Goal: Task Accomplishment & Management: Manage account settings

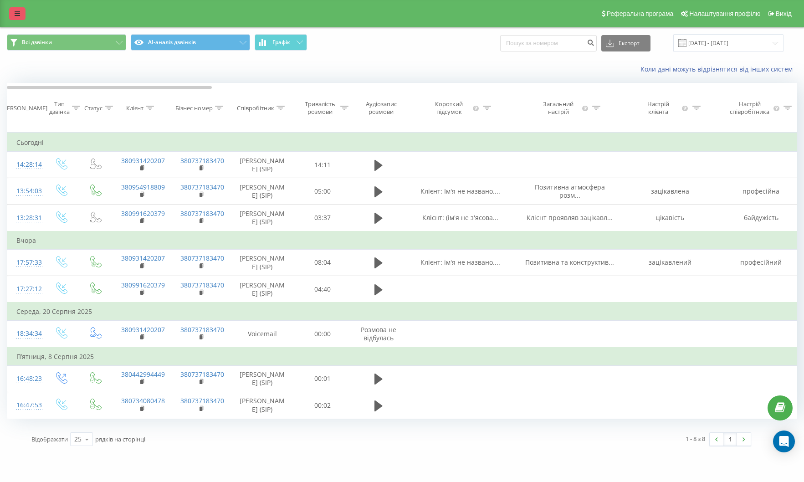
click at [14, 13] on link at bounding box center [17, 13] width 16 height 13
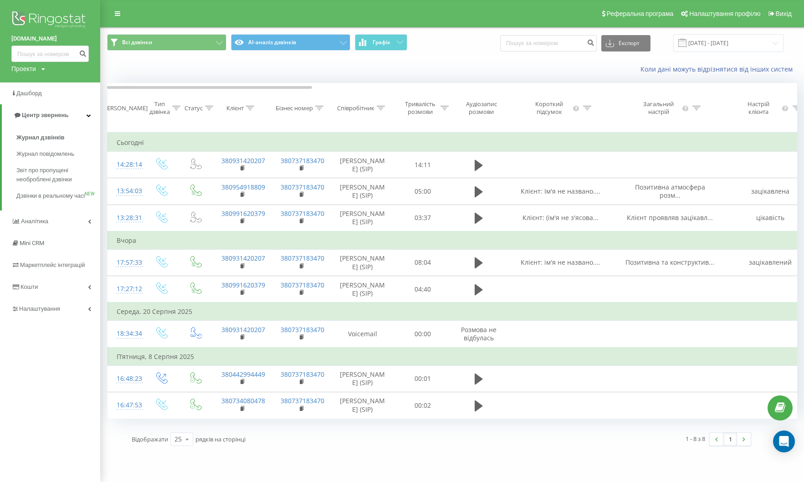
click at [41, 19] on img at bounding box center [49, 20] width 77 height 23
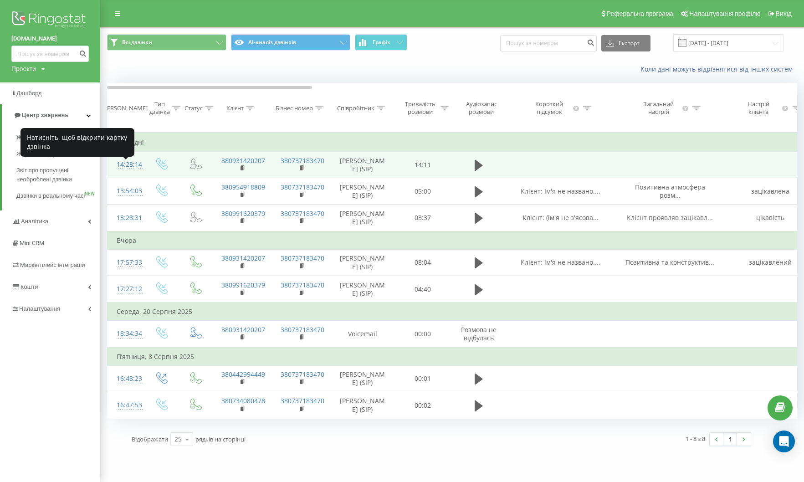
click at [134, 169] on div "14:28:14" at bounding box center [126, 165] width 18 height 18
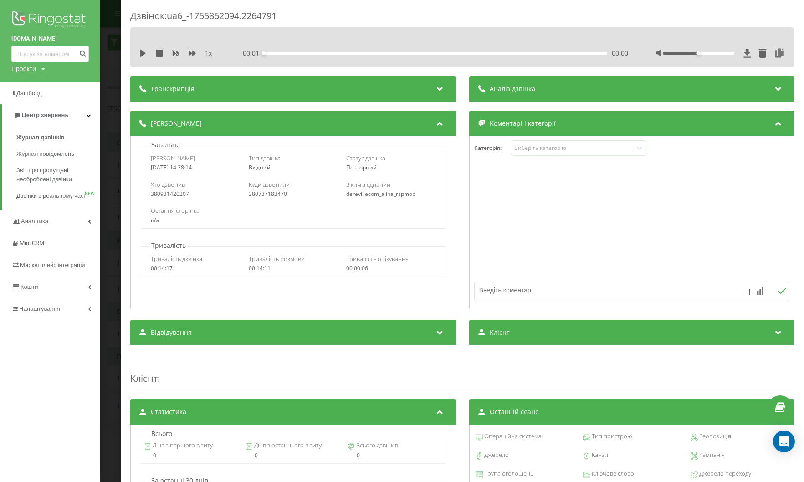
click at [781, 86] on icon at bounding box center [778, 87] width 11 height 9
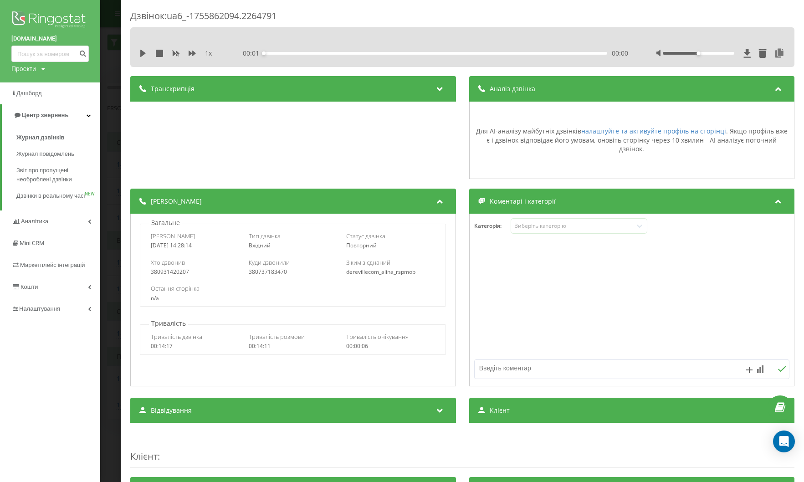
click at [781, 86] on icon at bounding box center [778, 87] width 11 height 9
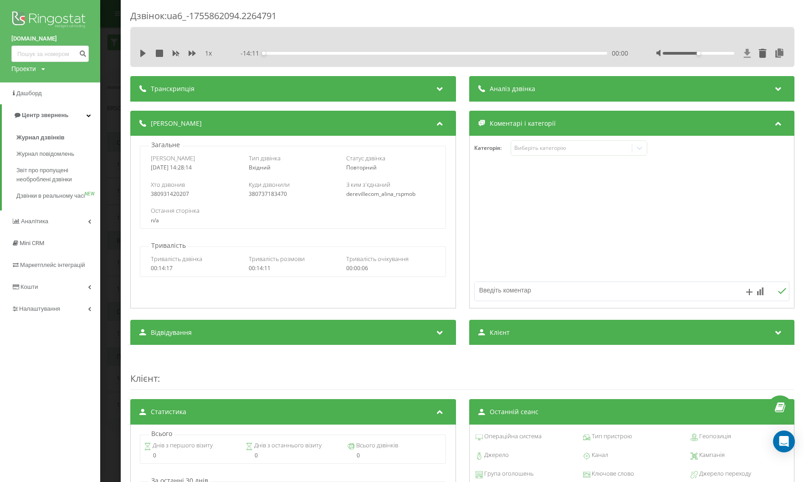
click at [748, 54] on icon at bounding box center [747, 53] width 7 height 9
click at [43, 17] on img at bounding box center [49, 20] width 77 height 23
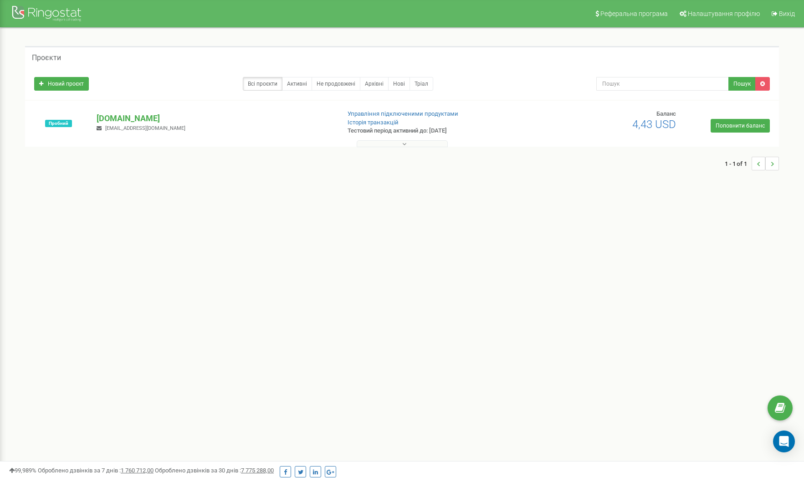
click at [121, 116] on p "[DOMAIN_NAME]" at bounding box center [215, 119] width 236 height 12
click at [117, 118] on p "[DOMAIN_NAME]" at bounding box center [215, 119] width 236 height 12
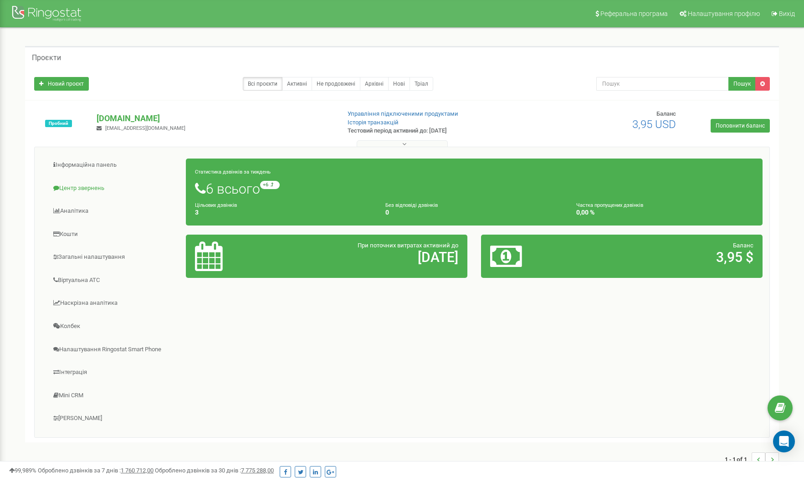
click at [76, 188] on link "Центр звернень" at bounding box center [113, 188] width 145 height 22
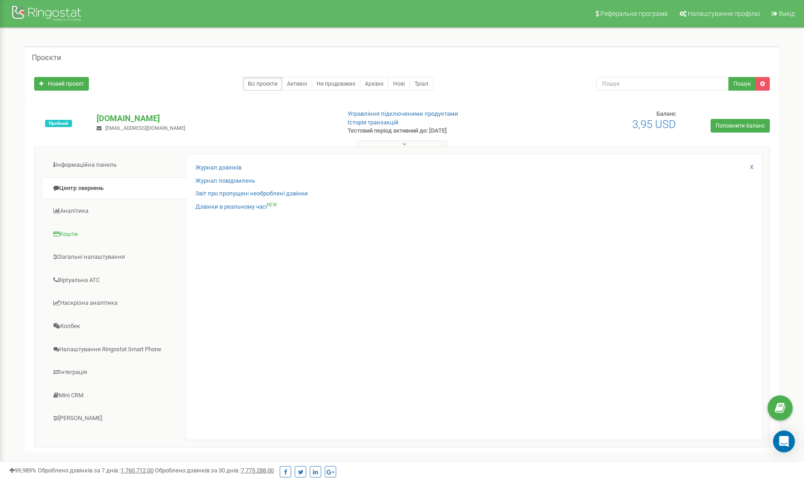
click at [77, 234] on link "Кошти" at bounding box center [113, 234] width 145 height 22
click at [106, 256] on link "Загальні налаштування" at bounding box center [113, 257] width 145 height 22
click at [214, 180] on link "AI analytics NEW" at bounding box center [216, 181] width 40 height 9
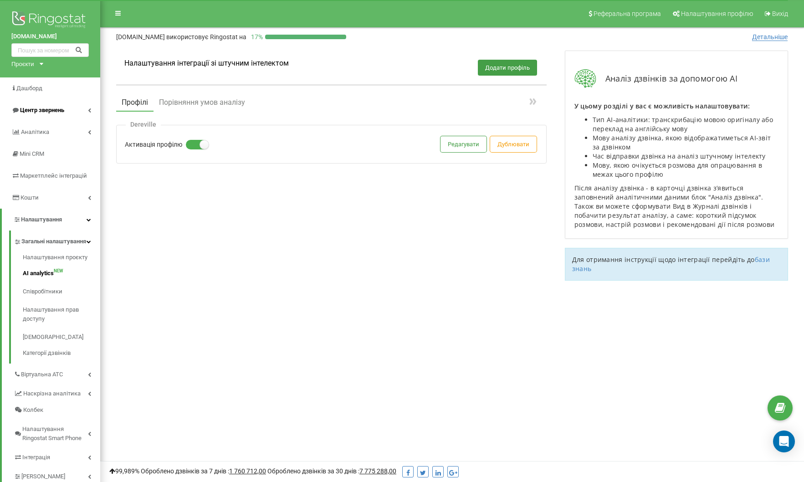
click at [36, 108] on span "Центр звернень" at bounding box center [42, 110] width 44 height 7
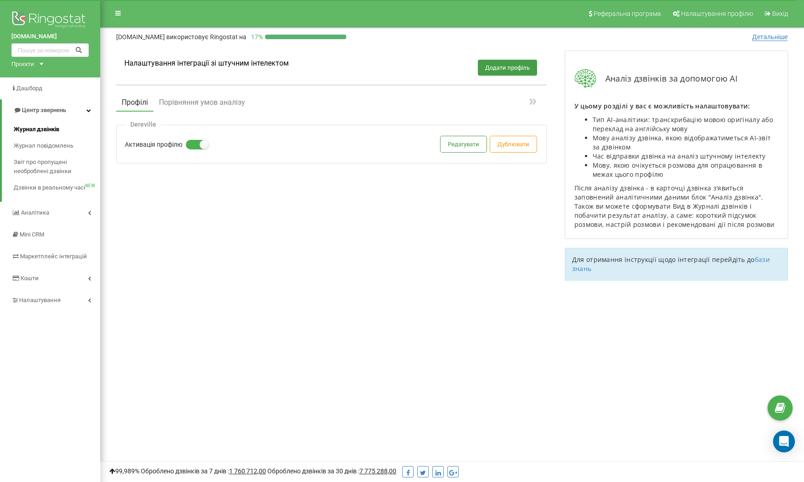
click at [51, 125] on span "Журнал дзвінків" at bounding box center [37, 129] width 46 height 9
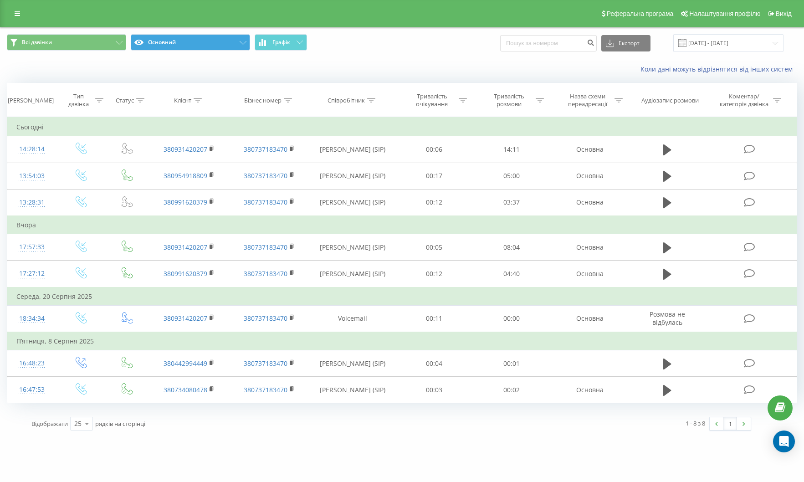
click at [220, 51] on button "Основний" at bounding box center [190, 42] width 119 height 16
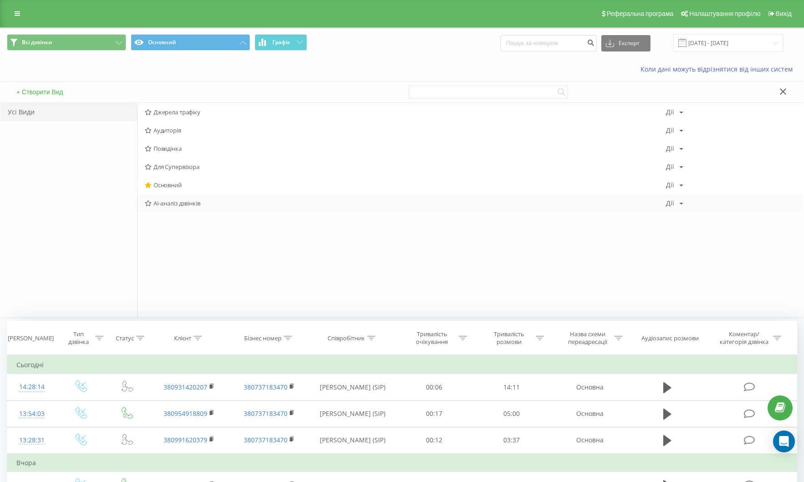
click at [178, 207] on div "AI-аналіз дзвінків Дії Редагувати Копіювати Видалити За замовчуванням Поділитися" at bounding box center [471, 203] width 666 height 18
click at [197, 206] on span "AI-аналіз дзвінків" at bounding box center [405, 203] width 521 height 6
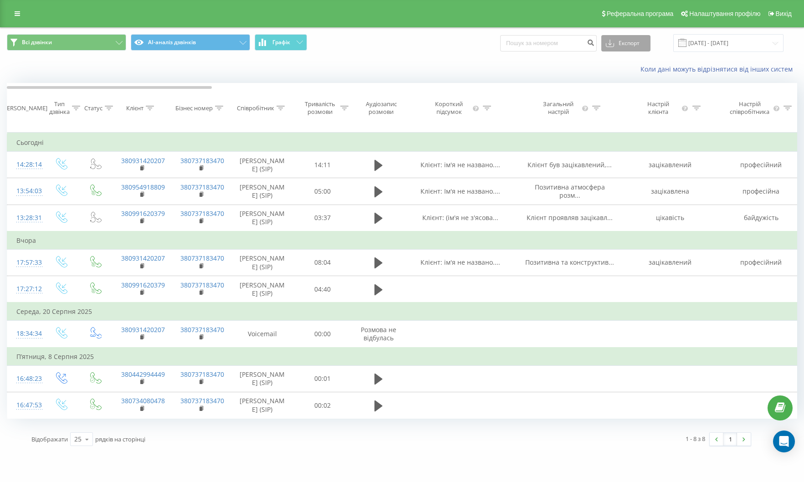
click at [642, 44] on button "Експорт" at bounding box center [626, 43] width 49 height 16
click at [637, 93] on div ".xlsx" at bounding box center [626, 93] width 48 height 16
click at [458, 62] on div "Коли дані можуть відрізнятися вiд інших систем" at bounding box center [401, 69] width 803 height 22
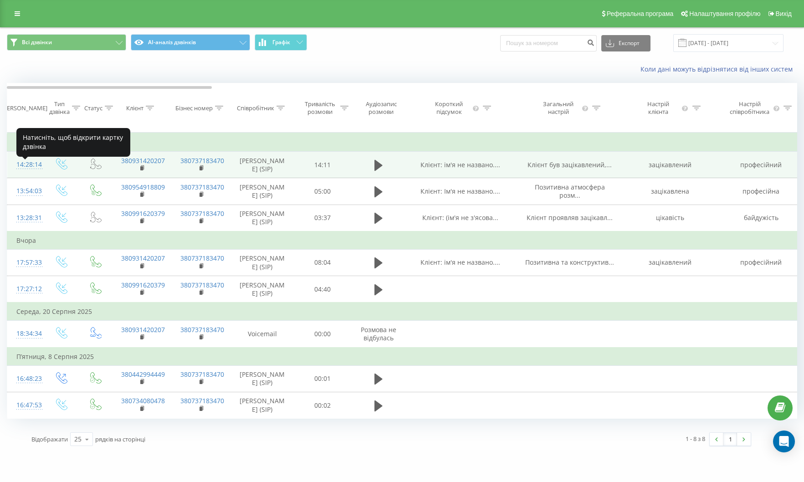
click at [31, 169] on div "14:28:14" at bounding box center [25, 165] width 18 height 18
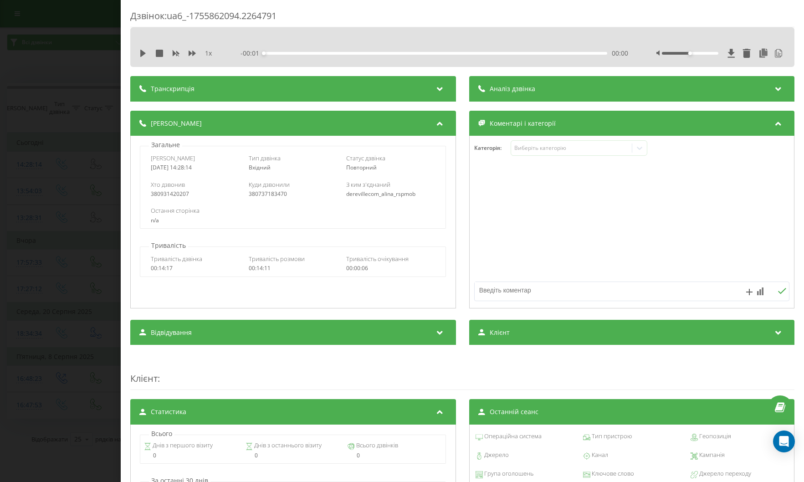
click at [45, 63] on div "Дзвінок : ua6_-1755862094.2264791 1 x - 00:01 00:00 00:00 Транскрипція 00:01 До…" at bounding box center [402, 241] width 804 height 482
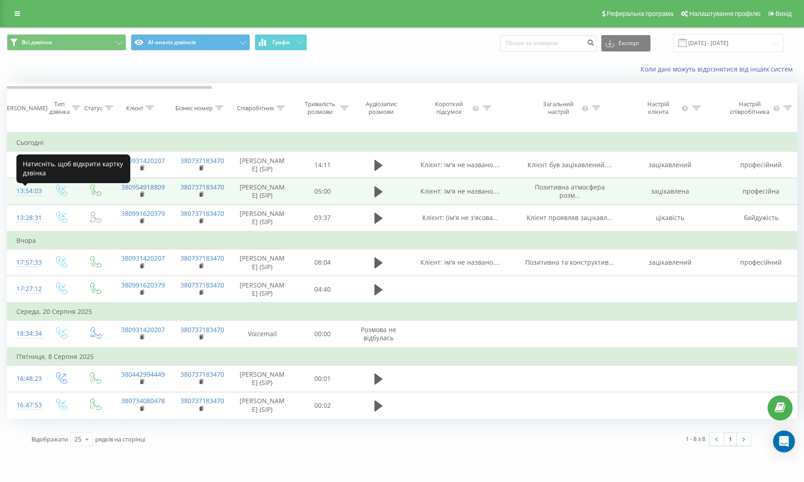
click at [23, 194] on div "13:54:03" at bounding box center [25, 191] width 18 height 18
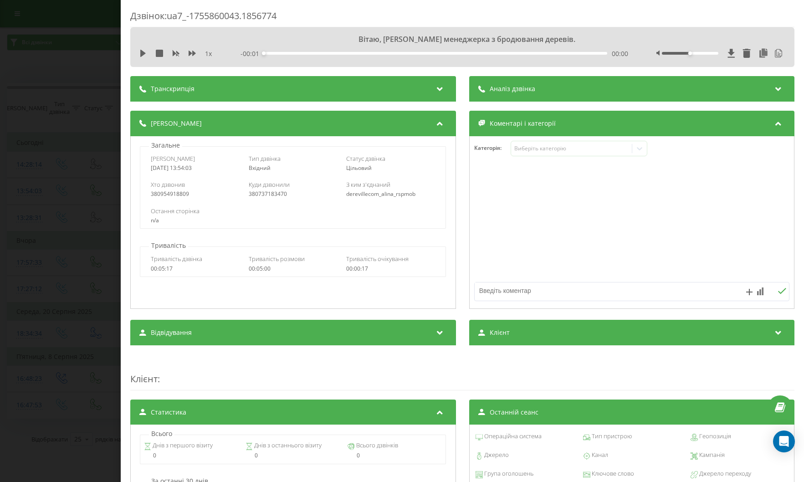
click at [637, 85] on div "Аналіз дзвінка" at bounding box center [632, 89] width 326 height 26
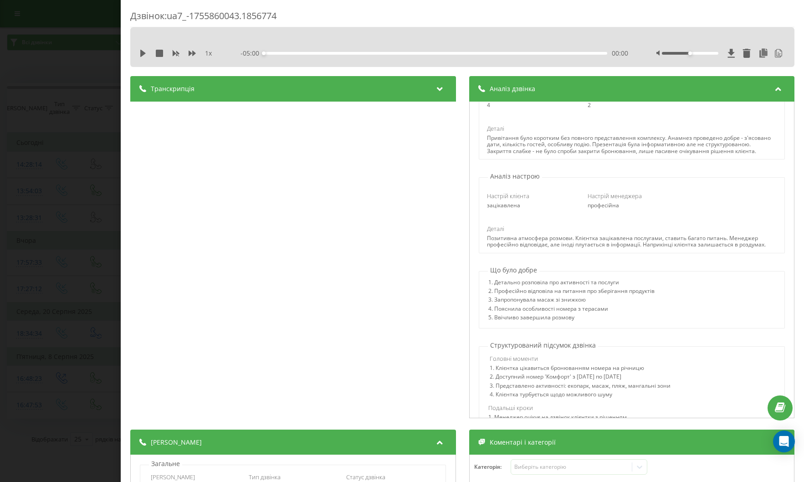
click at [66, 149] on div "Дзвінок : ua7_-1755860043.1856774 1 x - 05:00 00:00 00:00 Транскрипція 00:00 Ві…" at bounding box center [402, 241] width 804 height 482
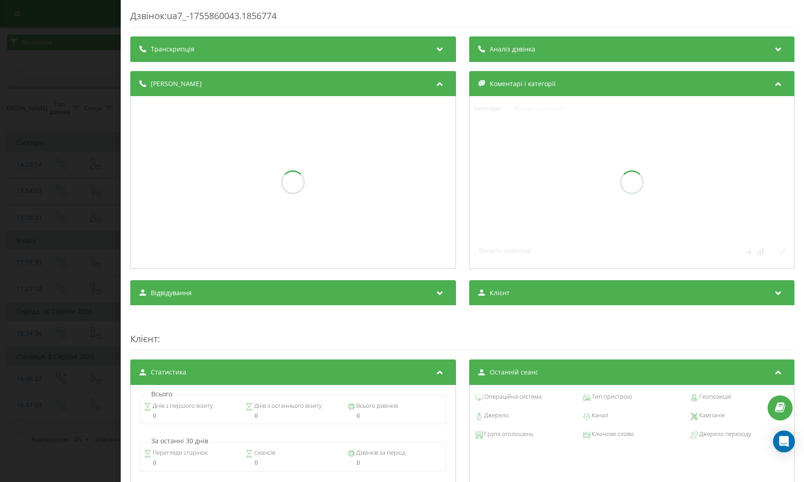
click at [64, 99] on div "Дзвінок : ua7_-1755860043.1856774 Транскрипція Аналіз дзвінка Деталі дзвінка Ко…" at bounding box center [402, 241] width 804 height 482
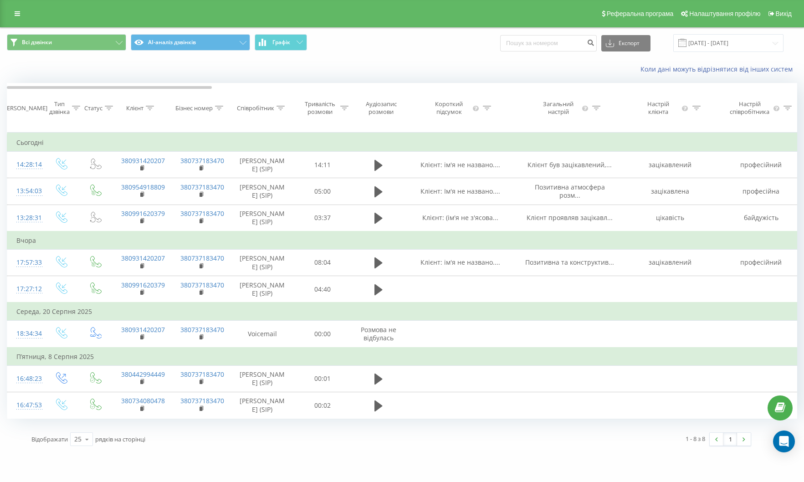
click at [64, 99] on th "Тип дзвінка" at bounding box center [62, 107] width 36 height 49
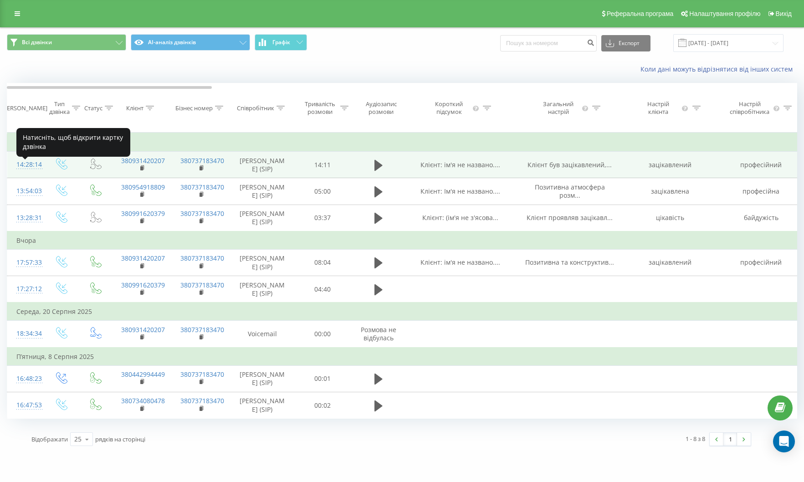
click at [30, 170] on div "14:28:14" at bounding box center [25, 165] width 18 height 18
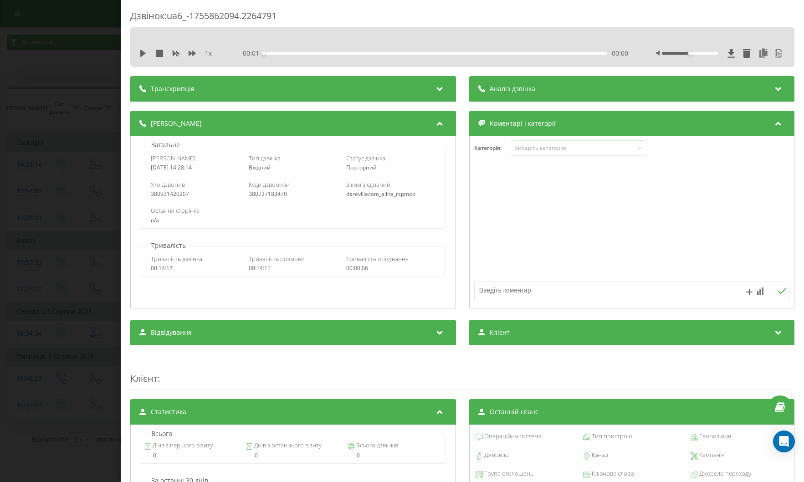
click at [780, 88] on icon at bounding box center [778, 87] width 11 height 9
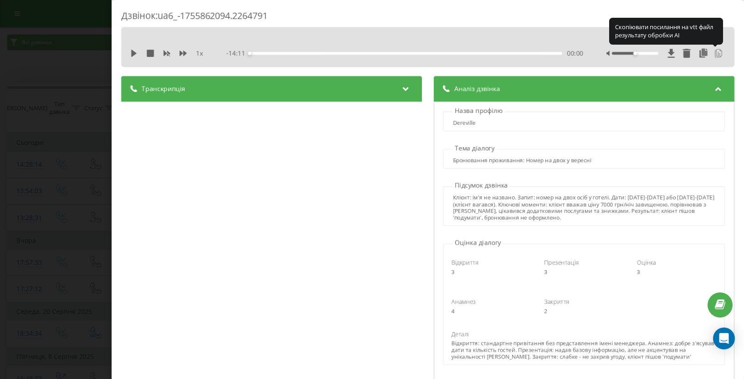
click at [721, 54] on icon at bounding box center [719, 53] width 3 height 3
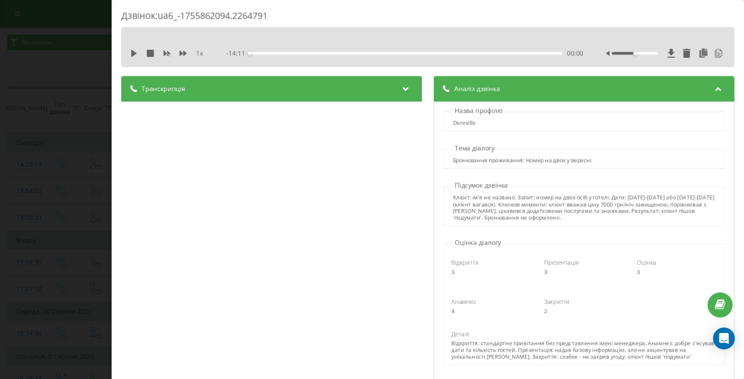
click at [407, 87] on icon at bounding box center [405, 87] width 11 height 9
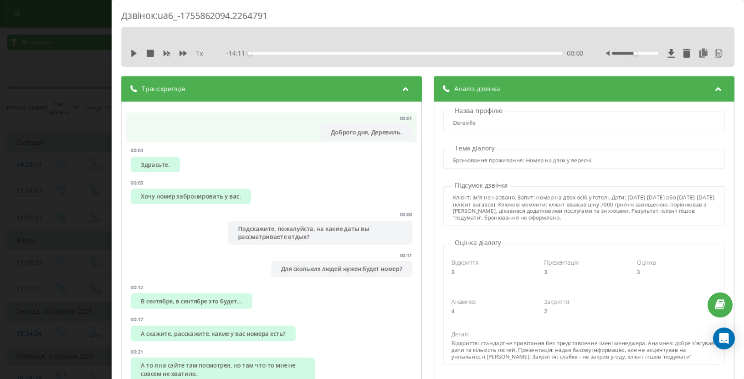
click at [371, 134] on div "Доброго дня, Деревиль." at bounding box center [366, 131] width 91 height 15
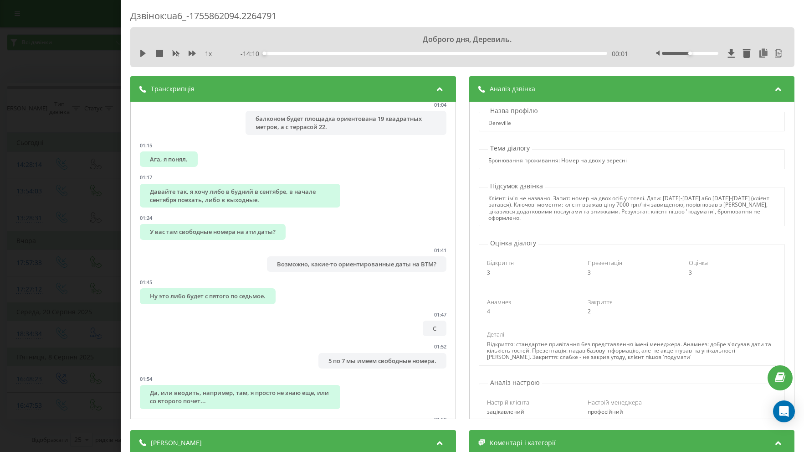
scroll to position [590, 0]
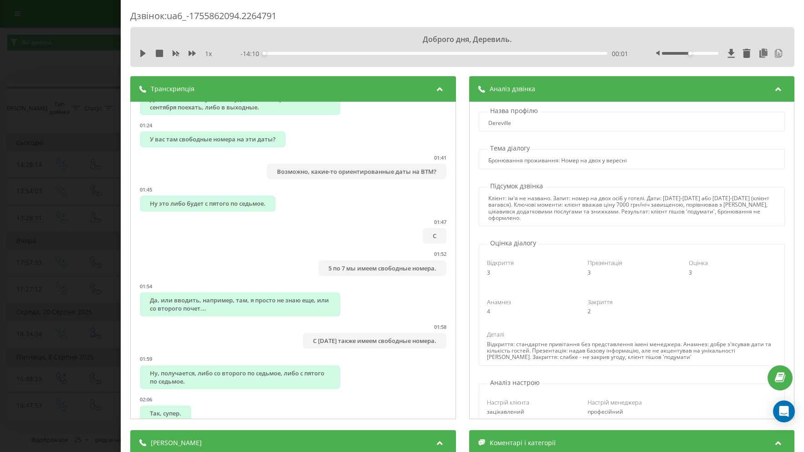
click at [61, 184] on div "Дзвінок : ua6_-1755862094.2264791 Доброго дня, Деревиль. 1 x - 14:10 00:01 00:0…" at bounding box center [402, 226] width 804 height 452
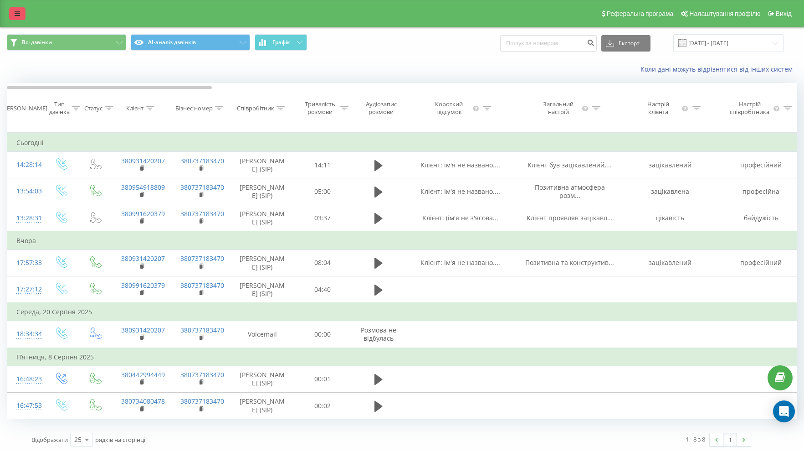
click at [15, 12] on icon at bounding box center [17, 13] width 5 height 6
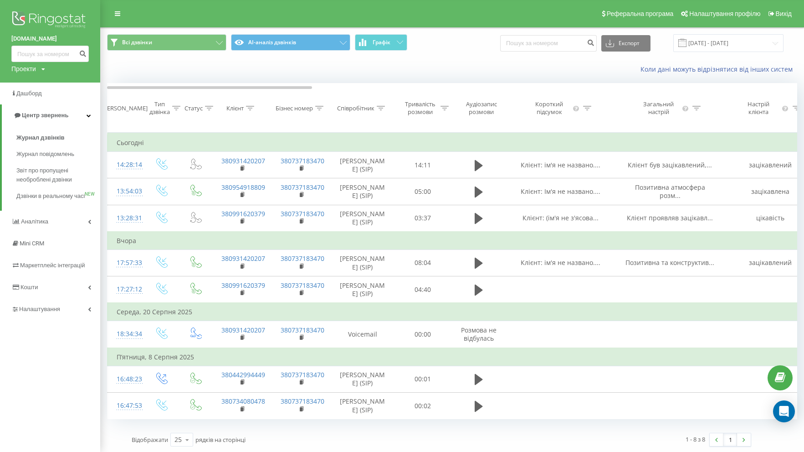
click at [18, 20] on img at bounding box center [49, 20] width 77 height 23
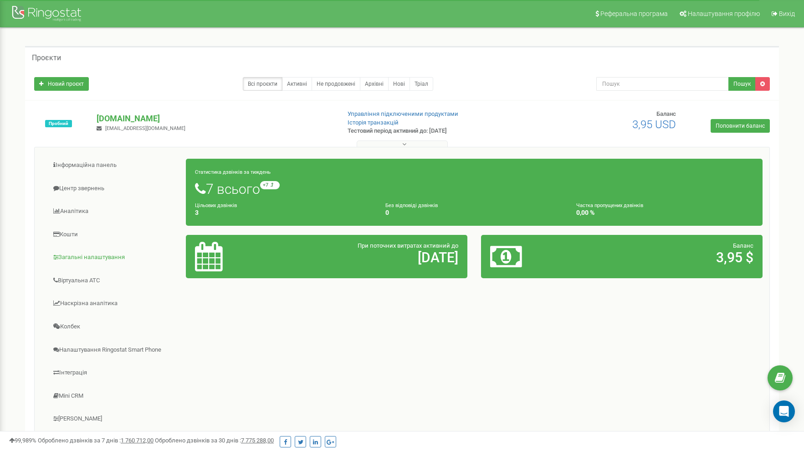
click at [81, 254] on link "Загальні налаштування" at bounding box center [113, 257] width 145 height 22
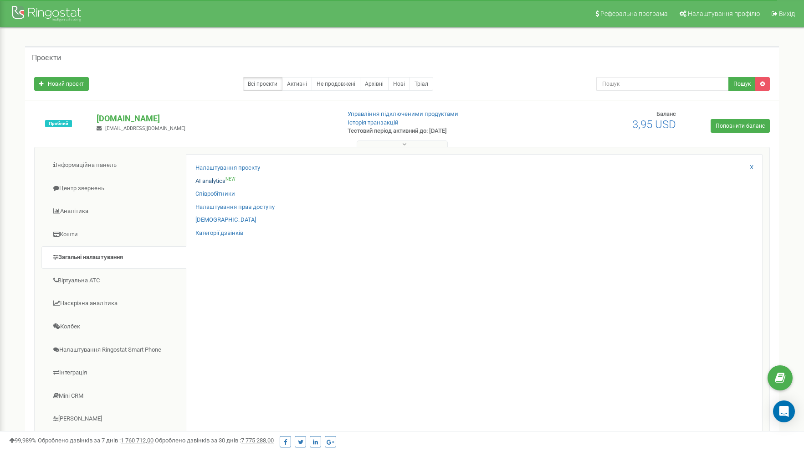
click at [217, 182] on link "AI analytics NEW" at bounding box center [216, 181] width 40 height 9
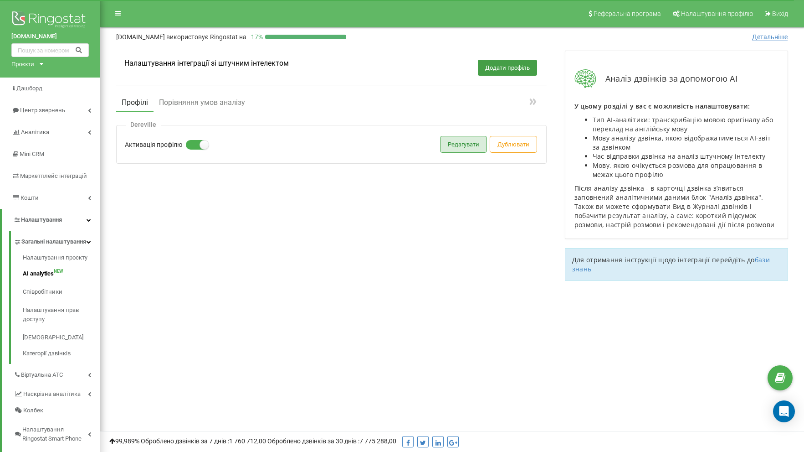
click at [462, 141] on button "Редагувати" at bounding box center [464, 144] width 46 height 16
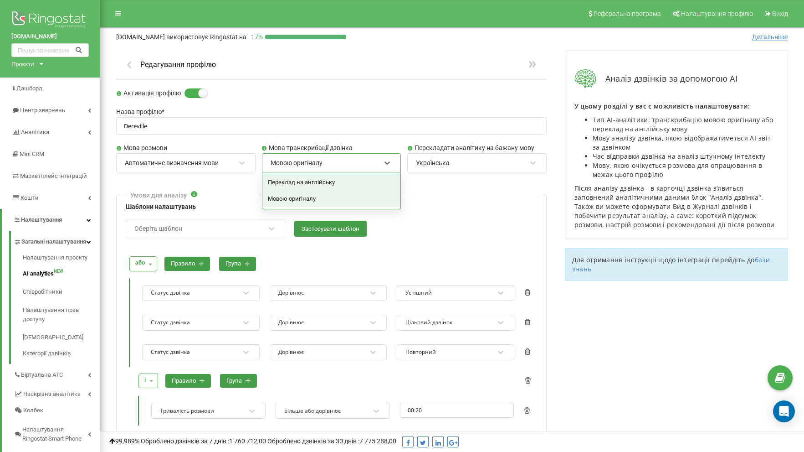
click at [320, 159] on div "Мовою оригіналу" at bounding box center [297, 163] width 52 height 8
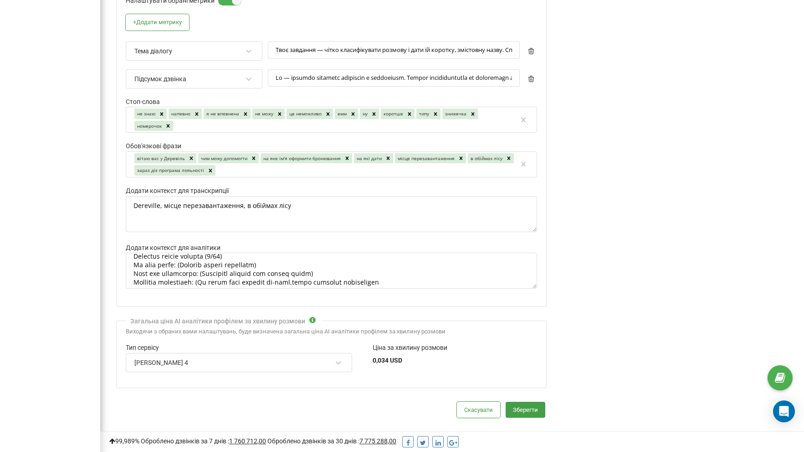
scroll to position [571, 0]
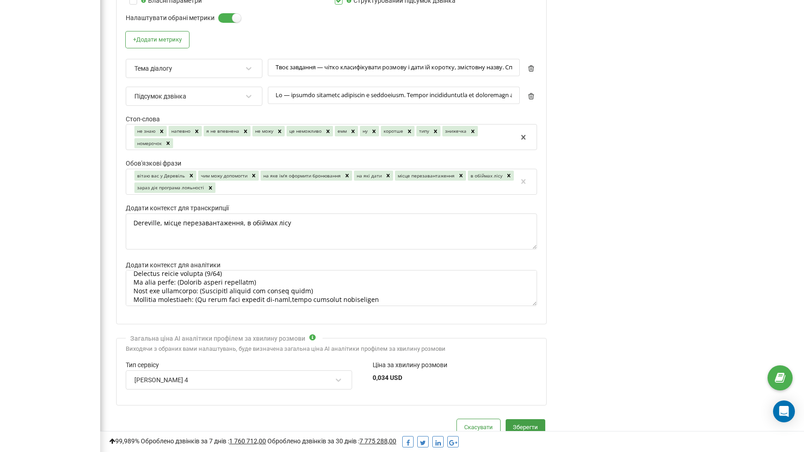
click at [195, 136] on div "не знаю напевно я не впевнена не можу це неможливо емм ну коротше типу знижечка…" at bounding box center [326, 137] width 384 height 24
type input "хвилиночка"
type input "знижечка"
click at [306, 213] on textarea "Dereville, місце перезавантаження, в обіймах лісу" at bounding box center [332, 231] width 412 height 36
type textarea "Dereville, місце перезавантаження, в обіймах лісу"
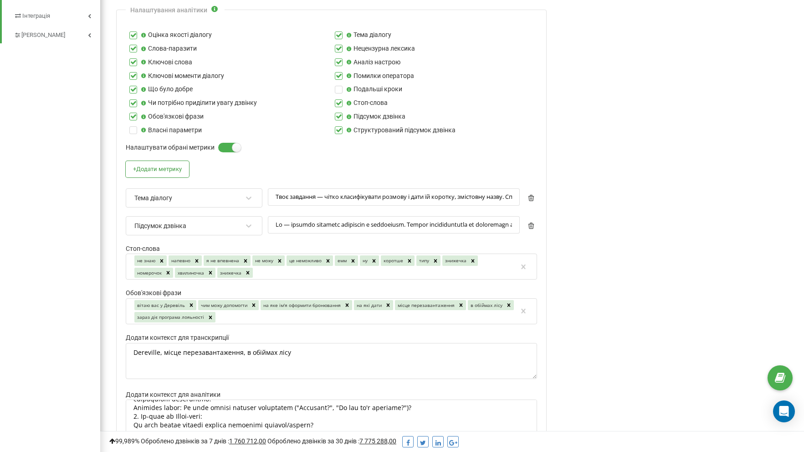
scroll to position [435, 0]
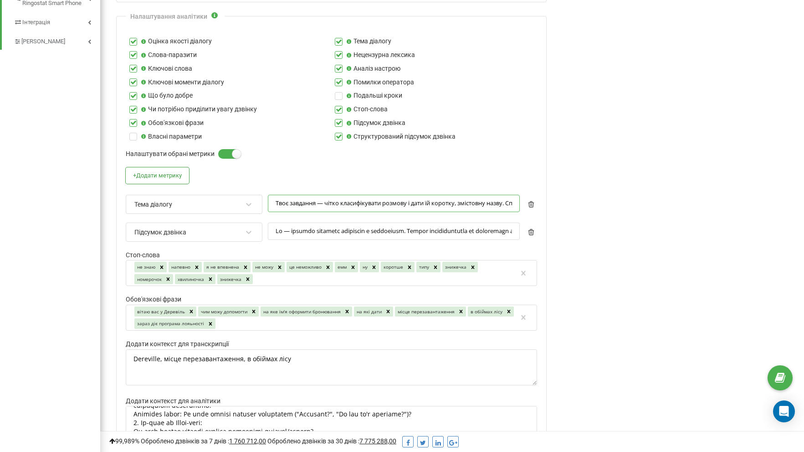
click at [313, 200] on input "Твоє завдання — чітко класифікувати розмову і дати їй коротку, змістовну назву.…" at bounding box center [394, 204] width 252 height 18
click at [184, 228] on div "Підсумок дзвінка" at bounding box center [160, 232] width 52 height 8
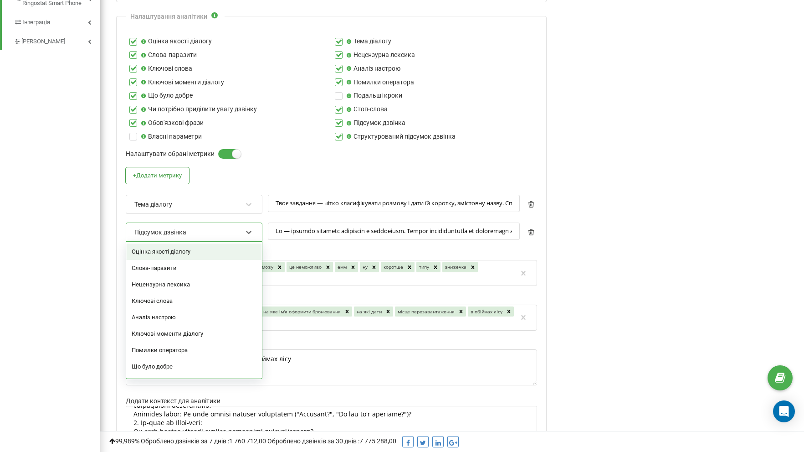
click at [184, 228] on div "Підсумок дзвінка" at bounding box center [160, 232] width 52 height 8
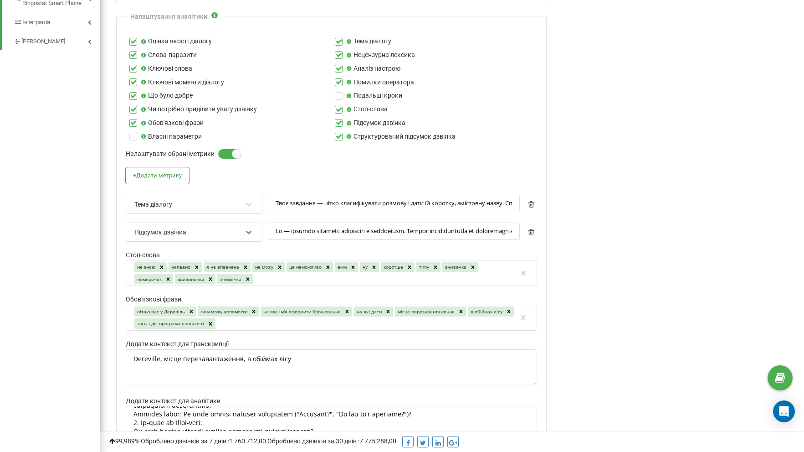
click at [238, 170] on div "+ Додати метрику Тема діалогу 0 results available. Select is focused ,type to r…" at bounding box center [332, 208] width 412 height 82
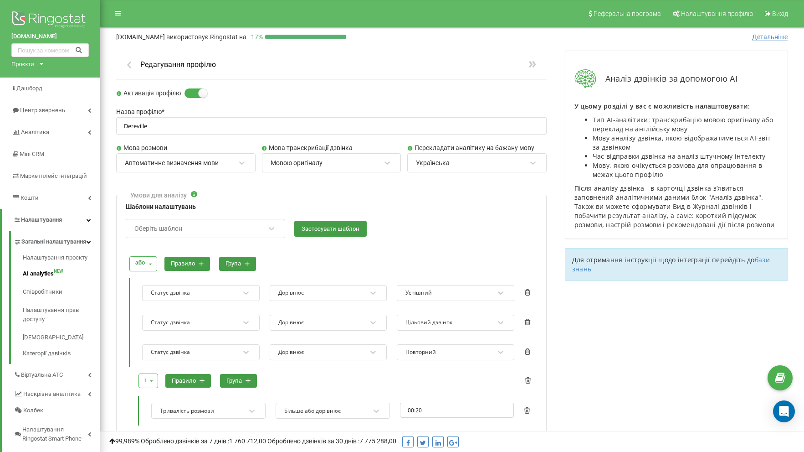
scroll to position [0, 0]
click at [41, 107] on span "Центр звернень" at bounding box center [42, 110] width 44 height 7
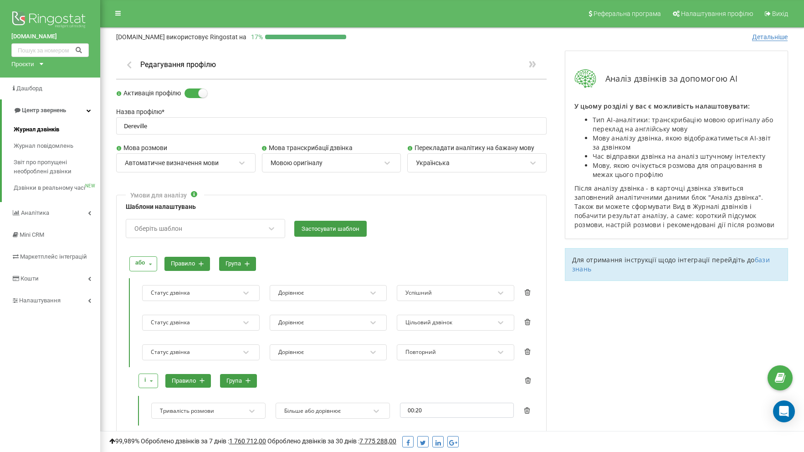
click at [42, 126] on span "Журнал дзвінків" at bounding box center [37, 129] width 46 height 9
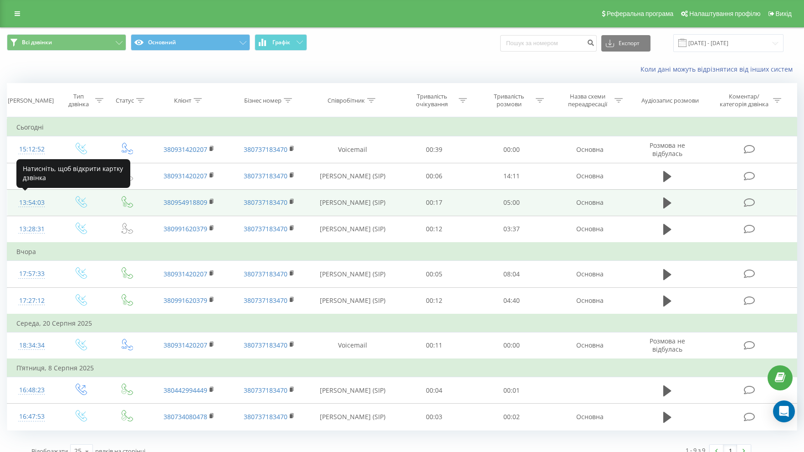
click at [30, 199] on div "13:54:03" at bounding box center [31, 203] width 31 height 18
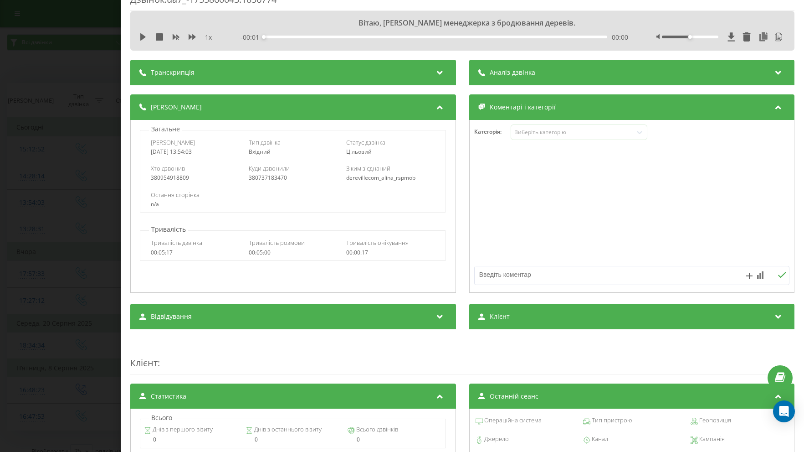
scroll to position [17, 0]
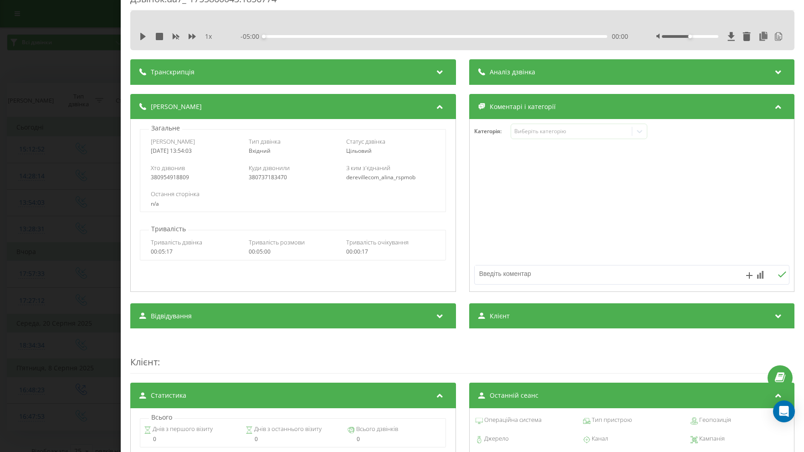
click at [780, 70] on icon at bounding box center [778, 70] width 11 height 9
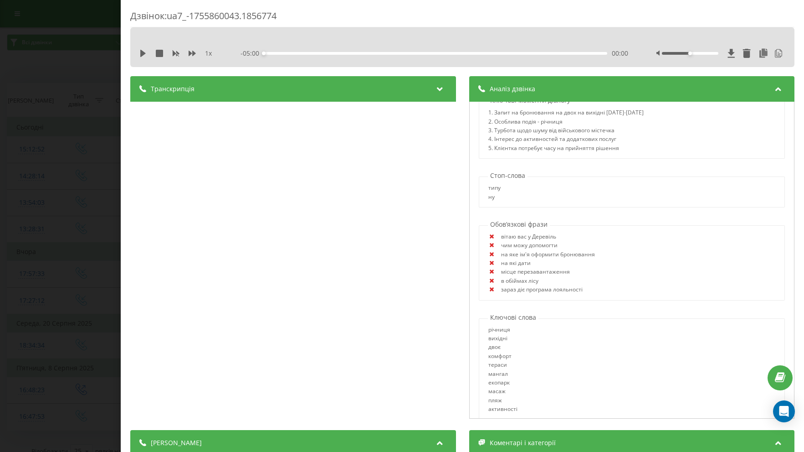
scroll to position [0, 0]
click at [440, 89] on icon at bounding box center [439, 87] width 11 height 9
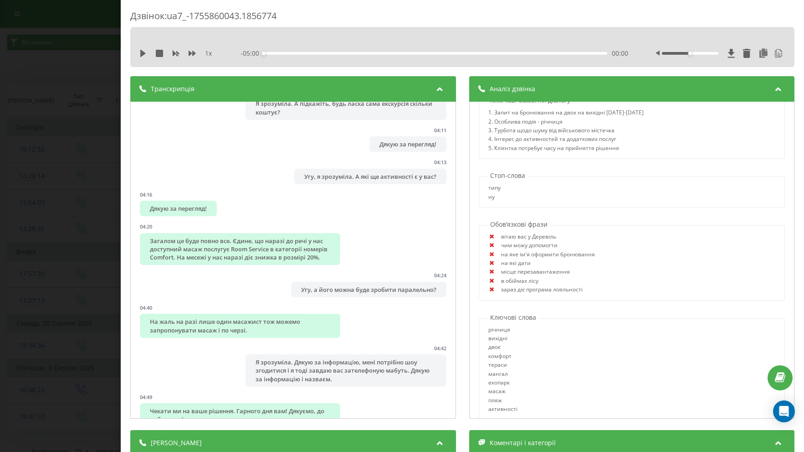
scroll to position [1398, 0]
click at [440, 88] on icon at bounding box center [439, 87] width 11 height 9
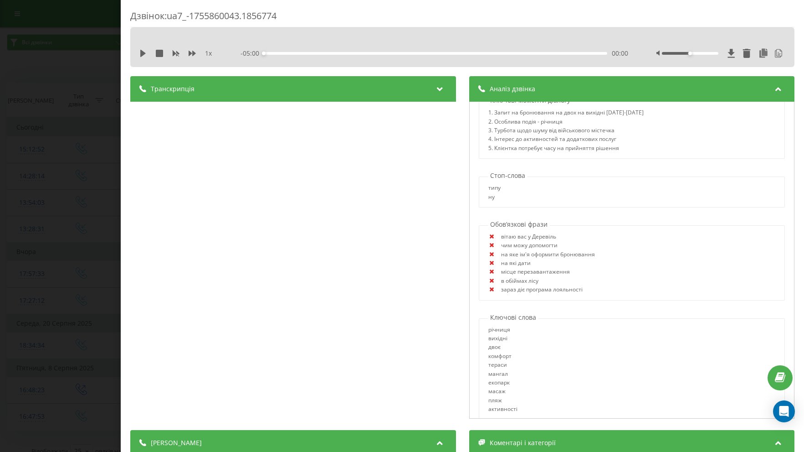
click at [440, 88] on icon at bounding box center [439, 87] width 11 height 9
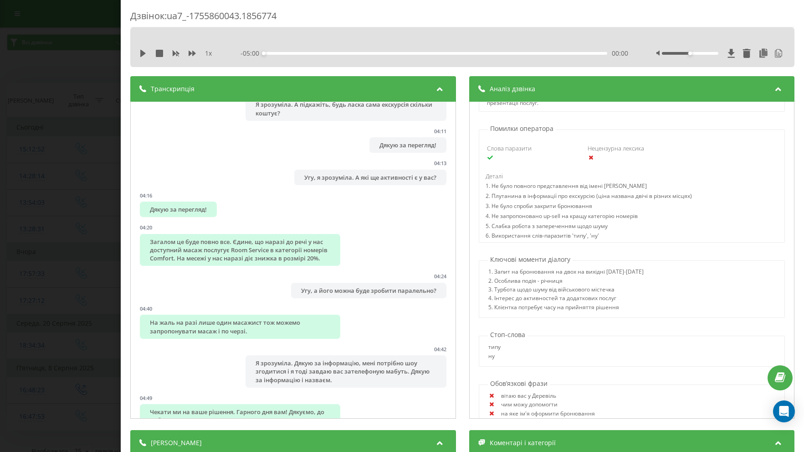
scroll to position [612, 0]
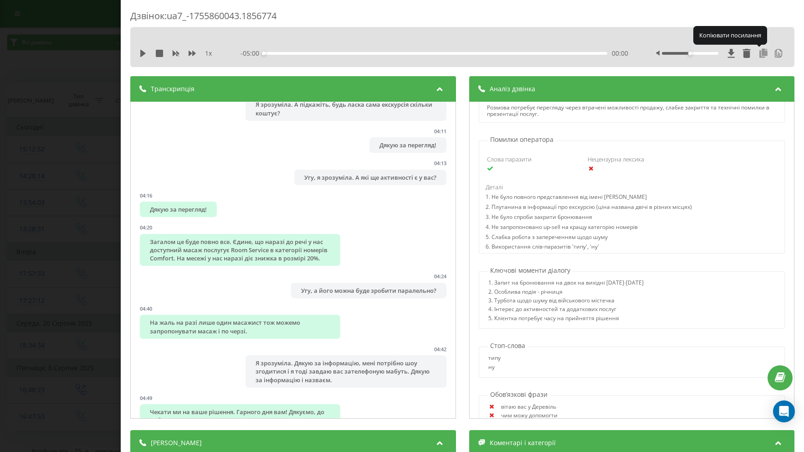
click at [765, 51] on icon at bounding box center [763, 53] width 11 height 9
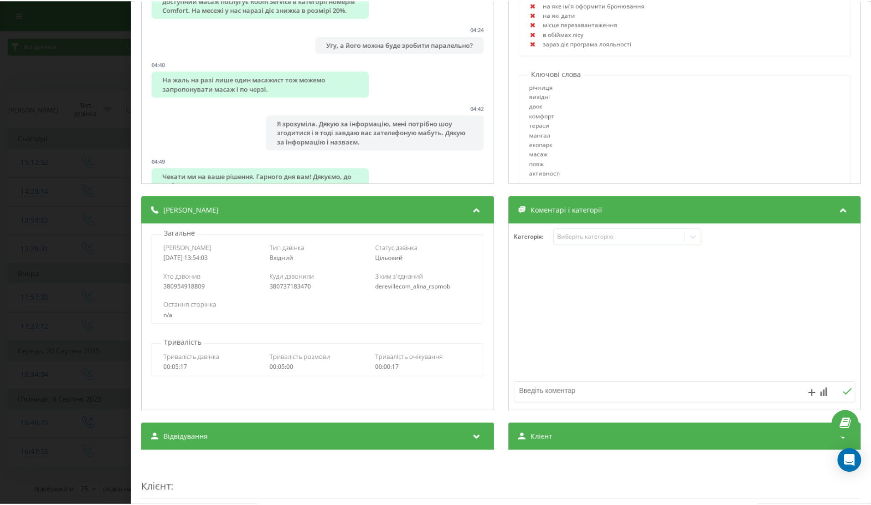
scroll to position [1340, 0]
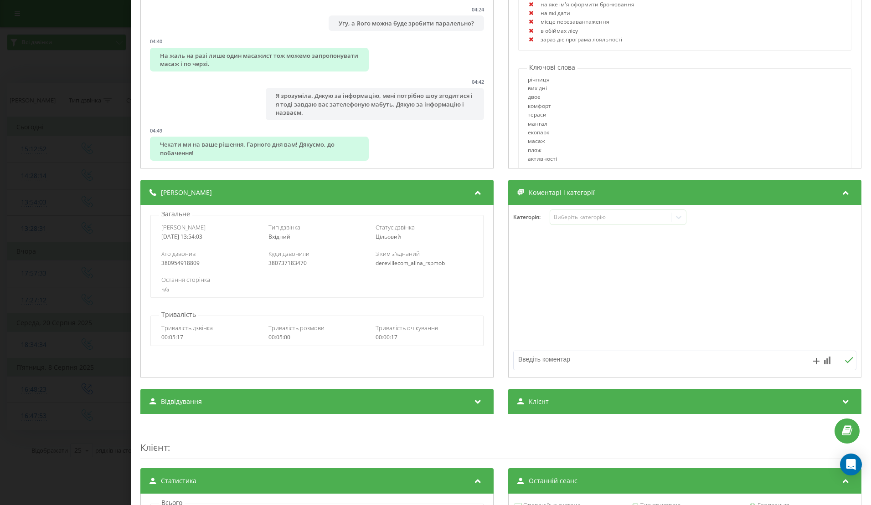
click at [87, 202] on div "Дзвінок : ua7_-1755860043.1856774 1 x - 05:00 00:00 00:00 Транскрипція 00:00 Ві…" at bounding box center [435, 252] width 871 height 505
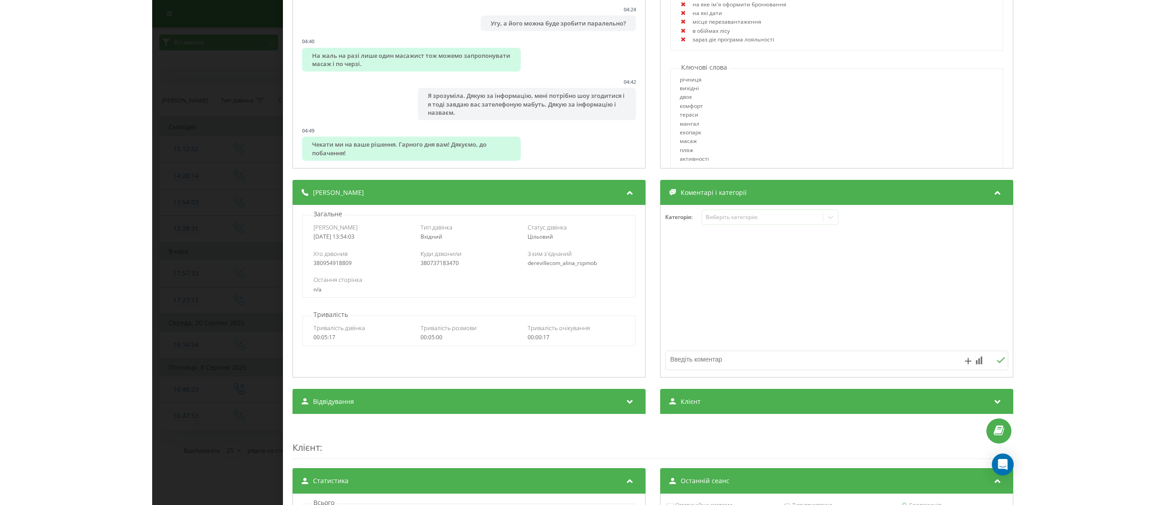
scroll to position [0, 0]
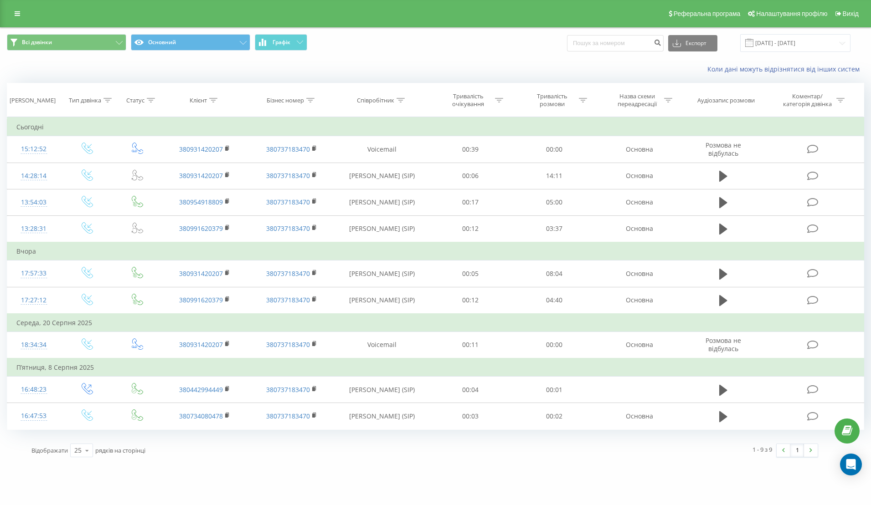
click at [72, 103] on div "Тип дзвінка" at bounding box center [85, 101] width 32 height 8
click at [347, 451] on div "[DOMAIN_NAME] Проекти [DOMAIN_NAME] Дашборд Центр звернень Журнал дзвінків Журн…" at bounding box center [435, 252] width 871 height 505
click at [218, 46] on button "Основний" at bounding box center [190, 42] width 119 height 16
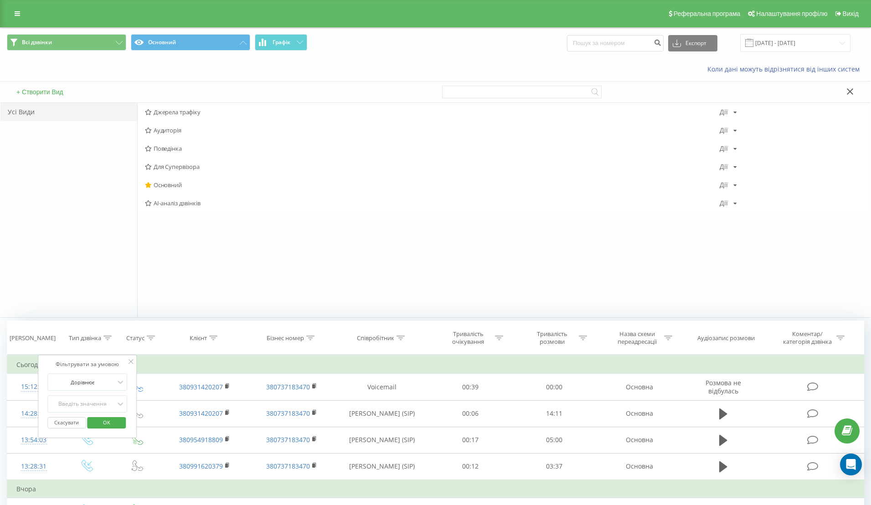
click at [183, 203] on span "AI-аналіз дзвінків" at bounding box center [432, 203] width 575 height 6
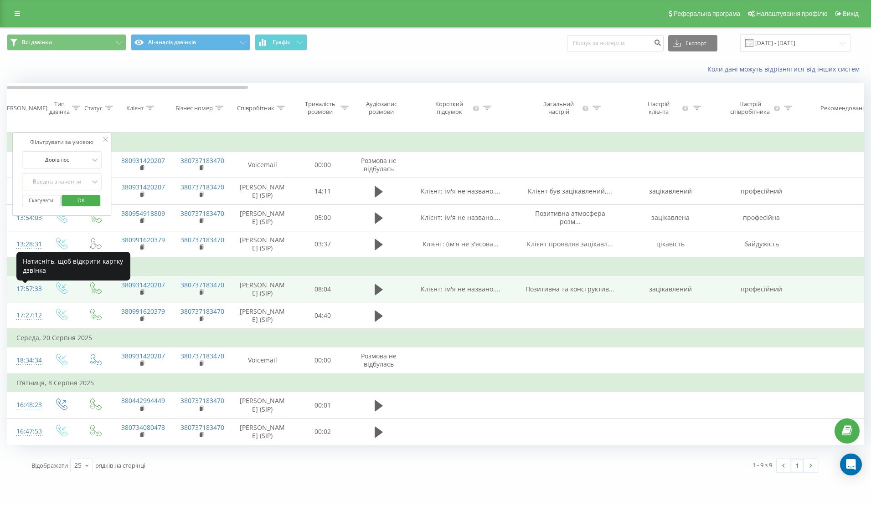
click at [28, 293] on div "17:57:33" at bounding box center [25, 289] width 18 height 18
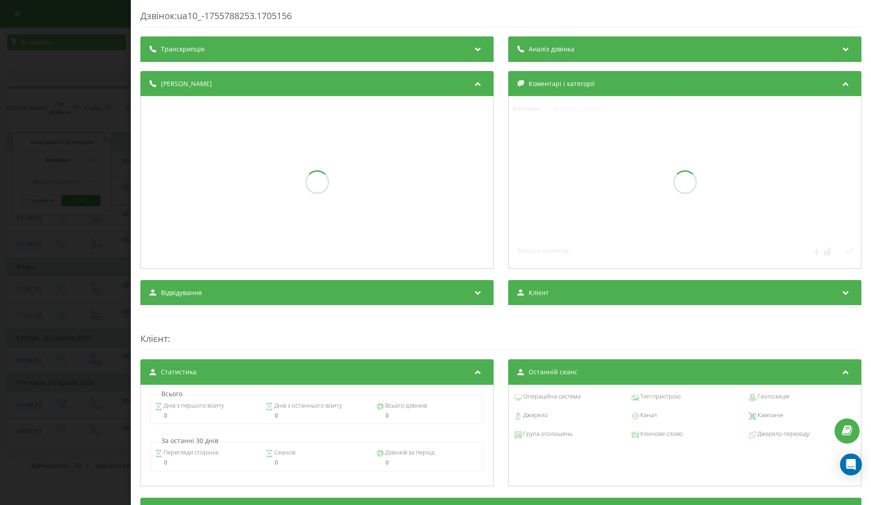
click at [107, 142] on icon at bounding box center [105, 139] width 5 height 5
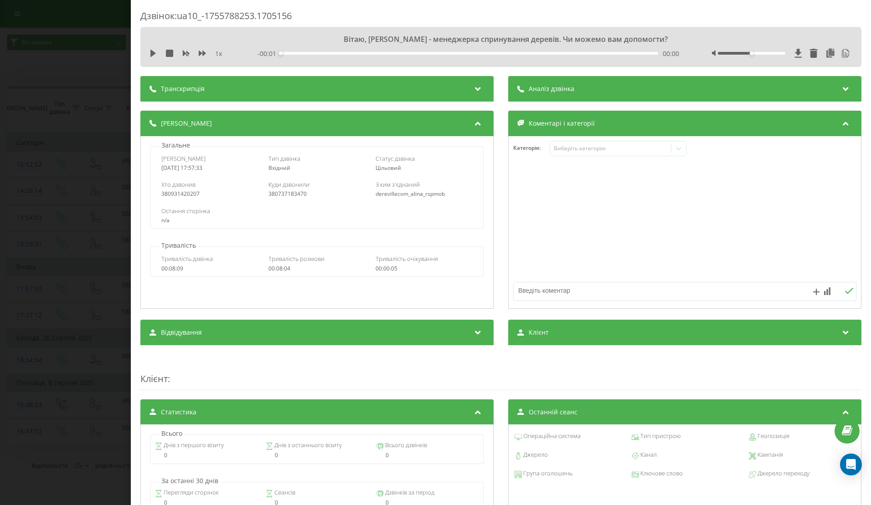
click at [804, 87] on icon at bounding box center [845, 87] width 11 height 9
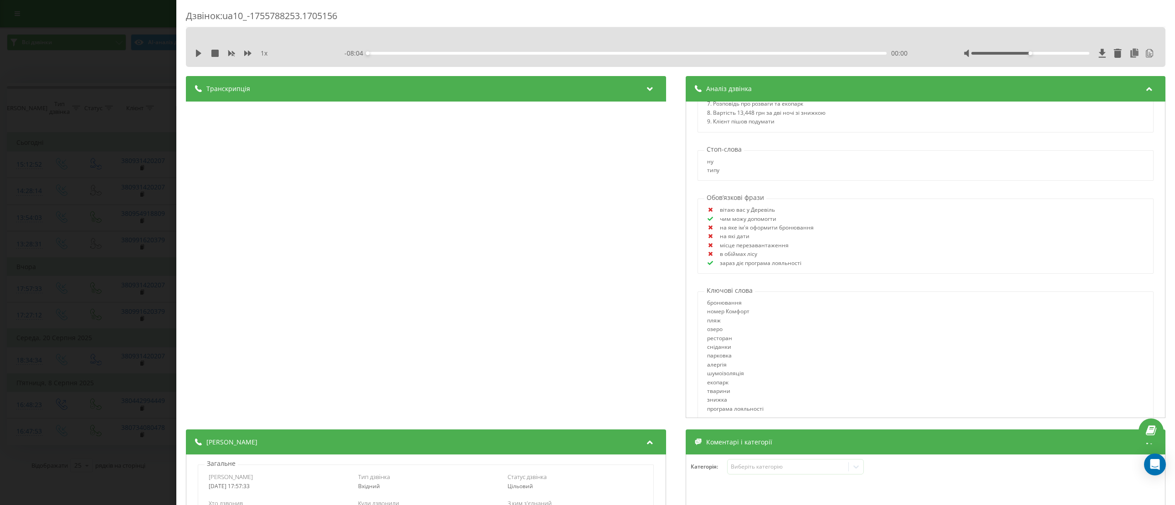
scroll to position [829, 0]
